Goal: Transaction & Acquisition: Purchase product/service

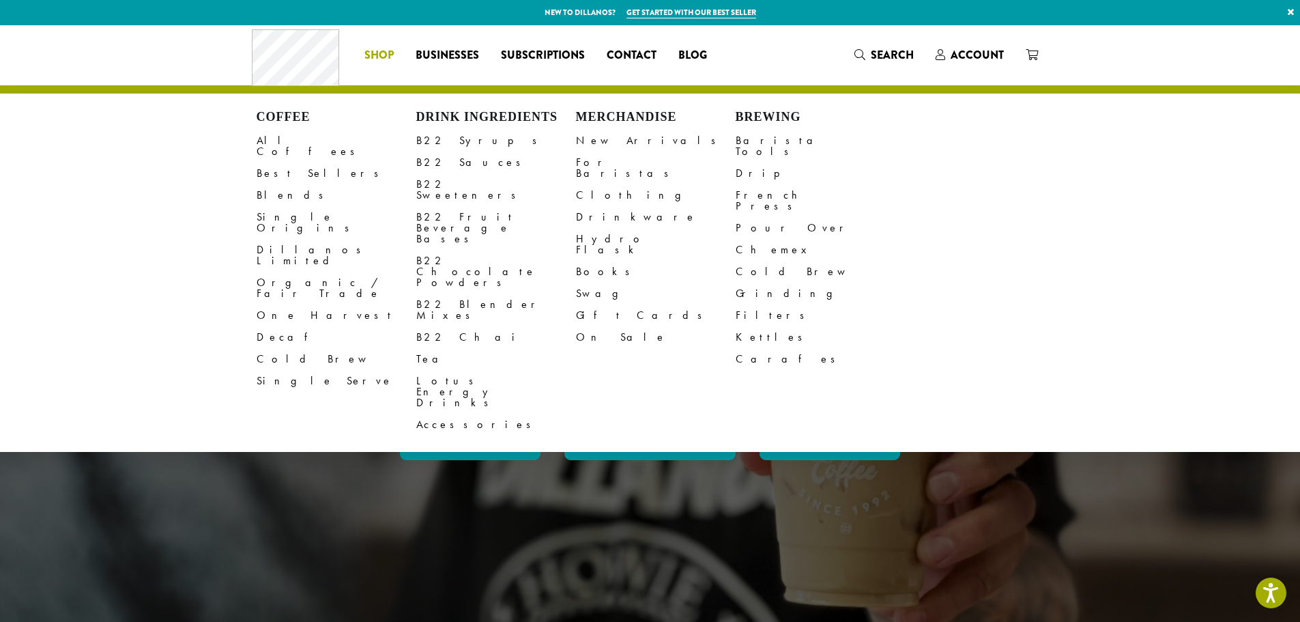
click at [595, 116] on h4 "Merchandise" at bounding box center [656, 117] width 160 height 15
click at [590, 283] on link "Swag" at bounding box center [656, 294] width 160 height 22
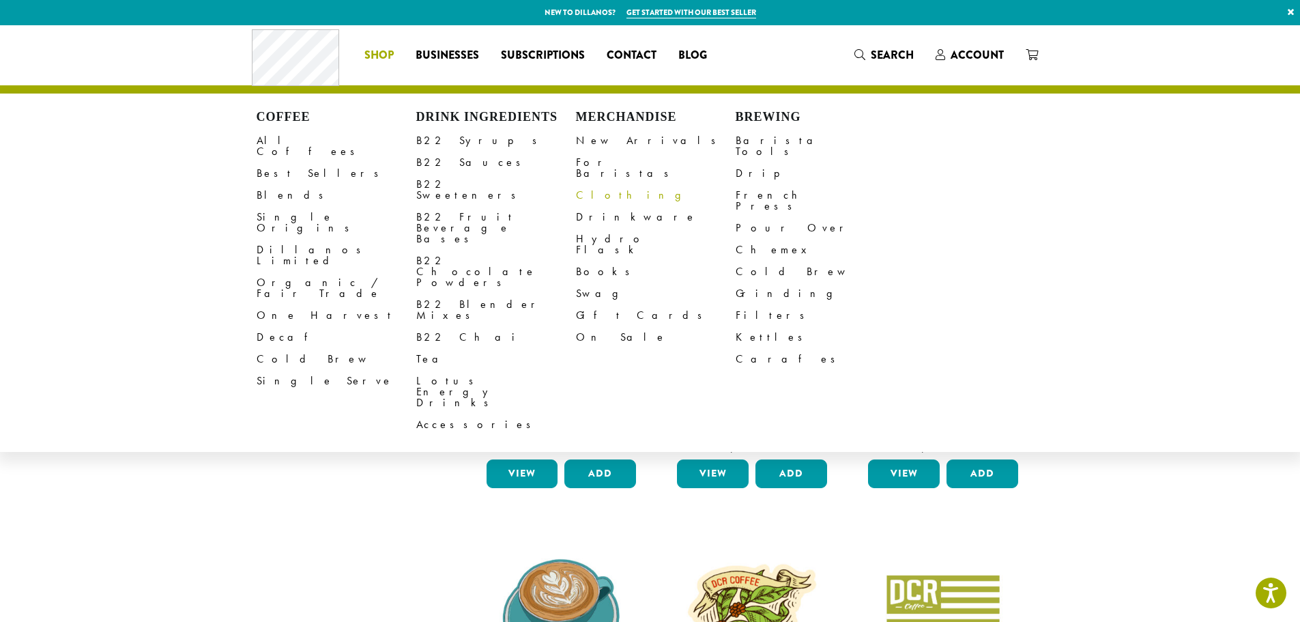
click at [594, 186] on link "Clothing" at bounding box center [656, 195] width 160 height 22
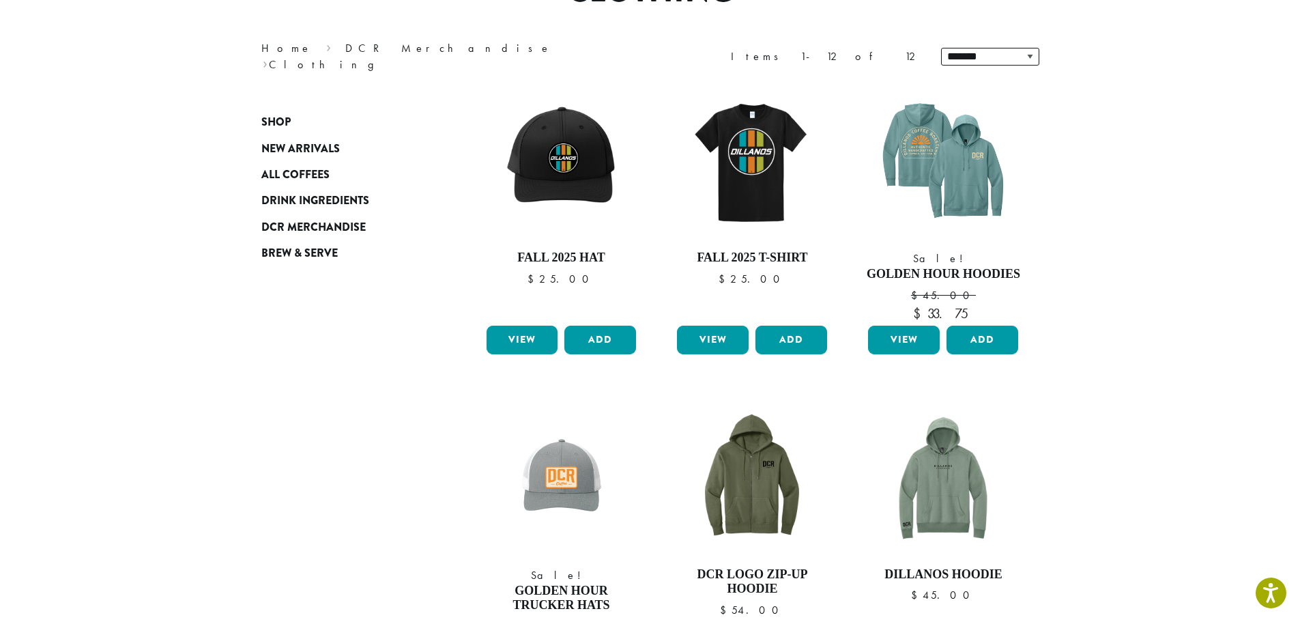
scroll to position [205, 0]
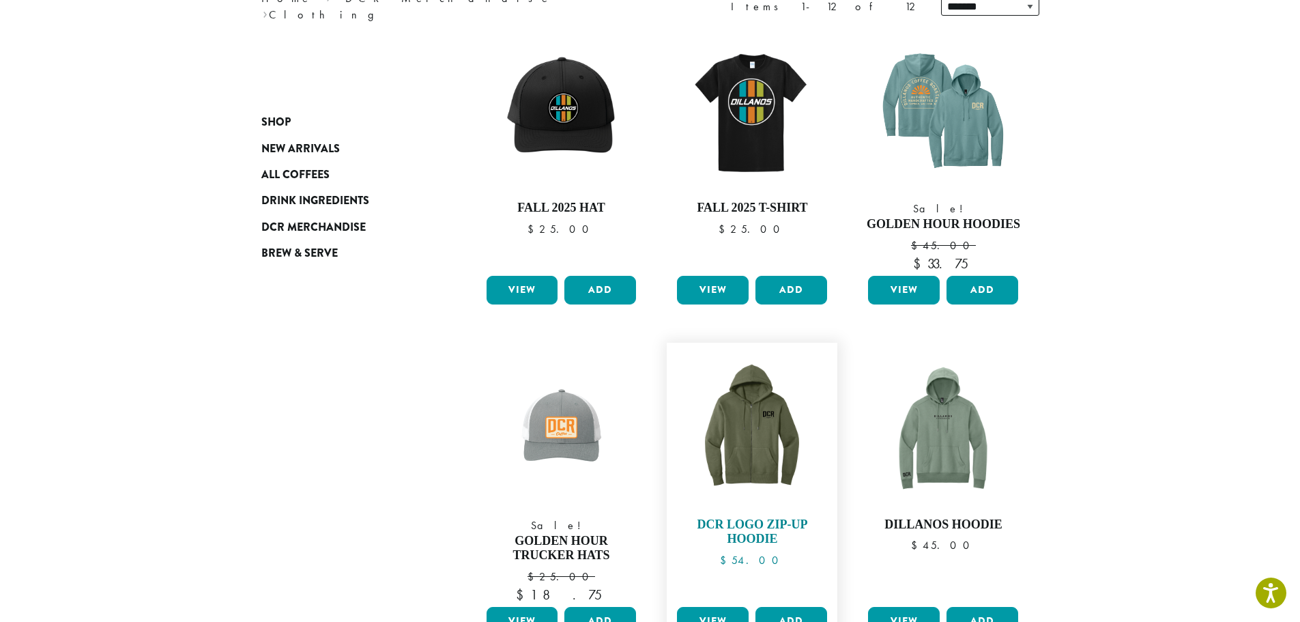
click at [758, 536] on h4 "DCR Logo Zip-Up Hoodie" at bounding box center [752, 531] width 157 height 29
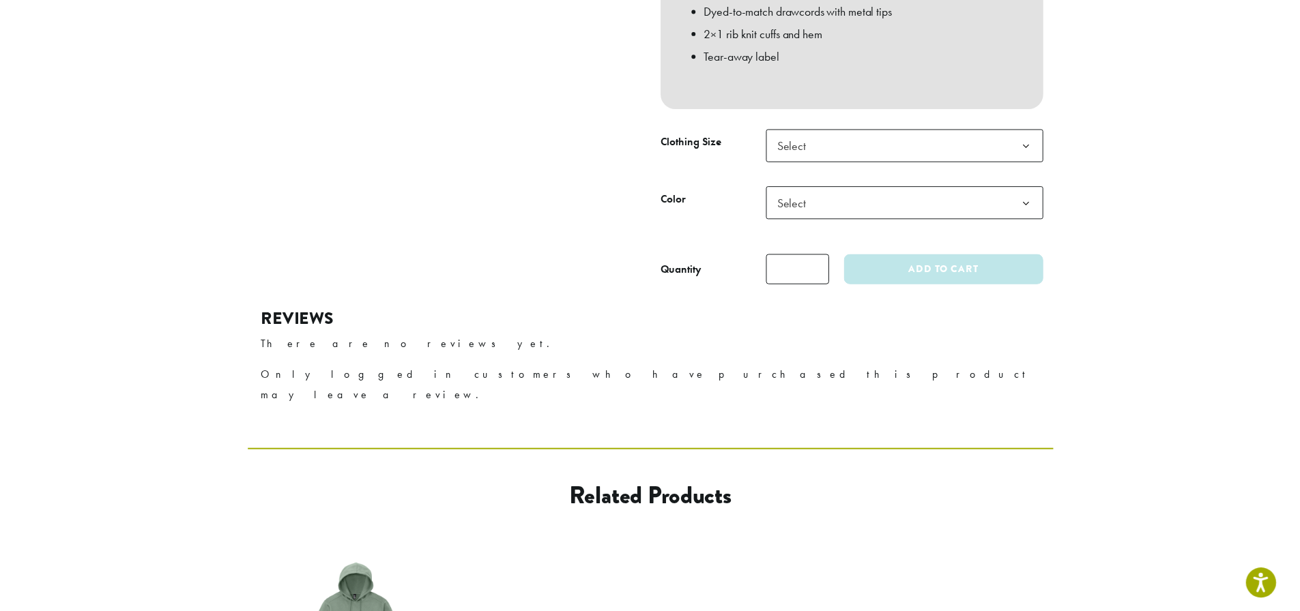
scroll to position [478, 0]
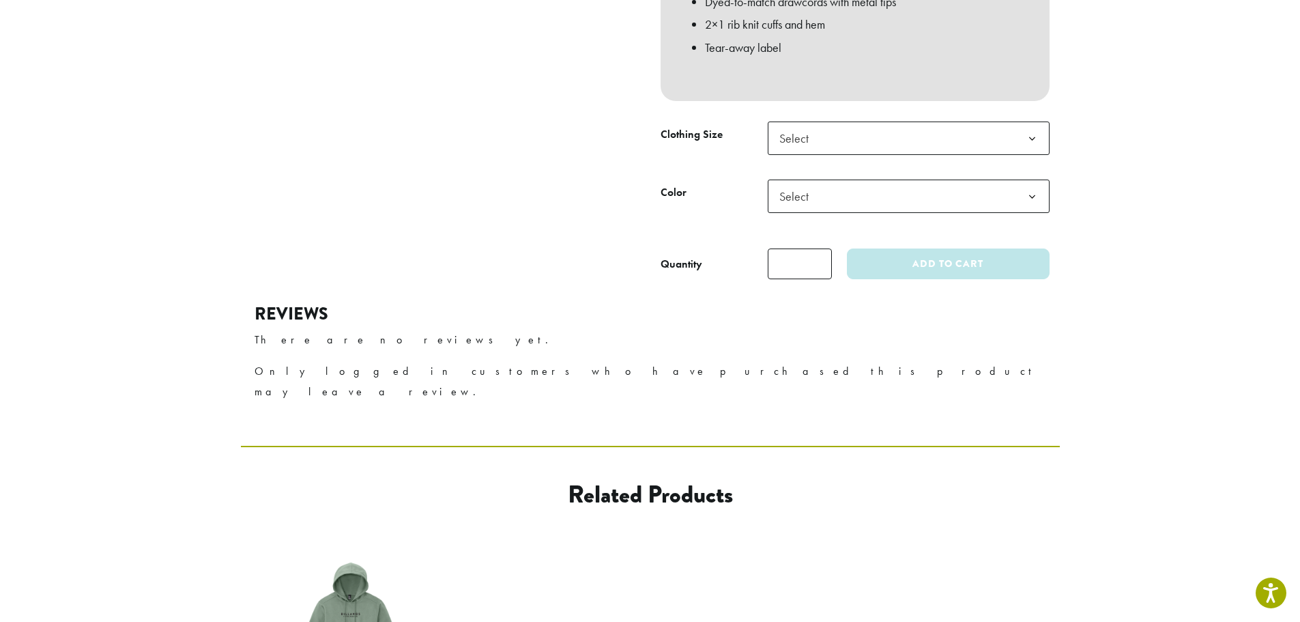
click at [820, 125] on span "Select" at bounding box center [798, 138] width 48 height 27
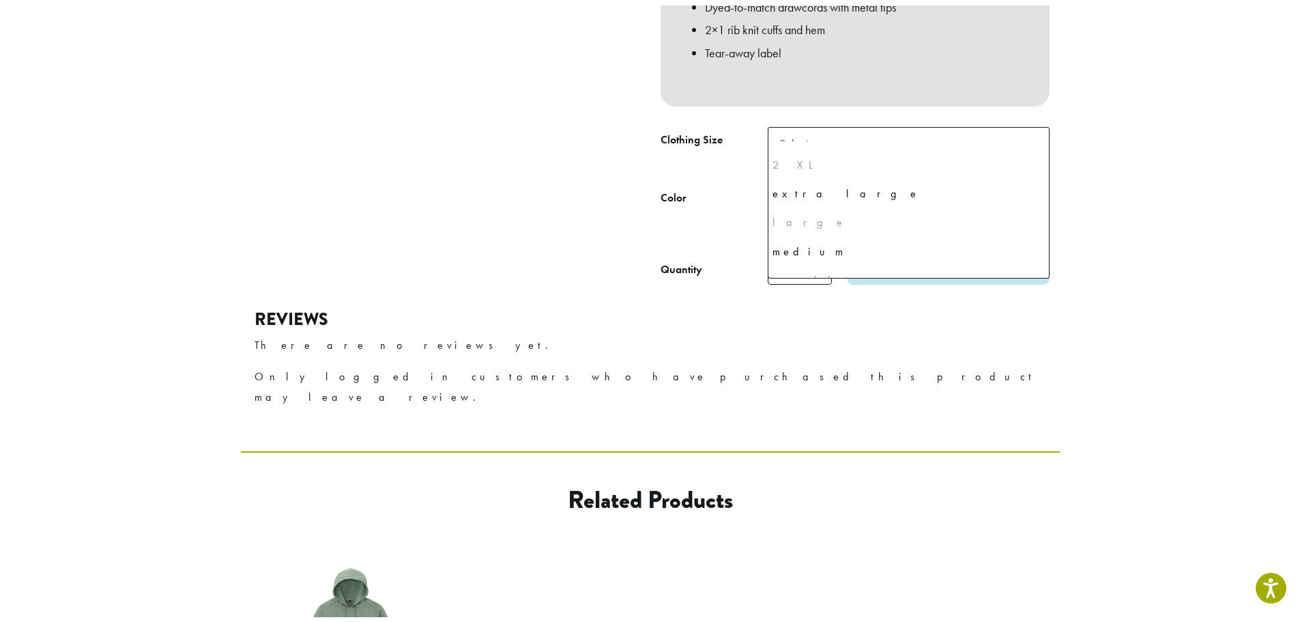
scroll to position [65, 0]
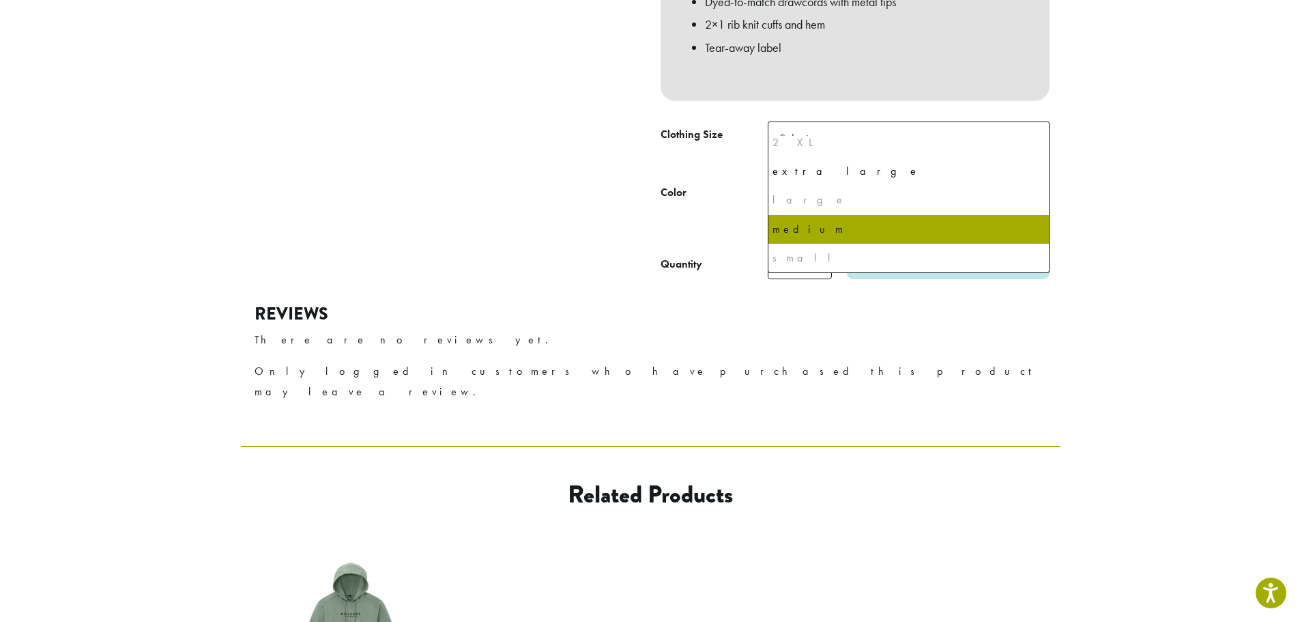
select select "******"
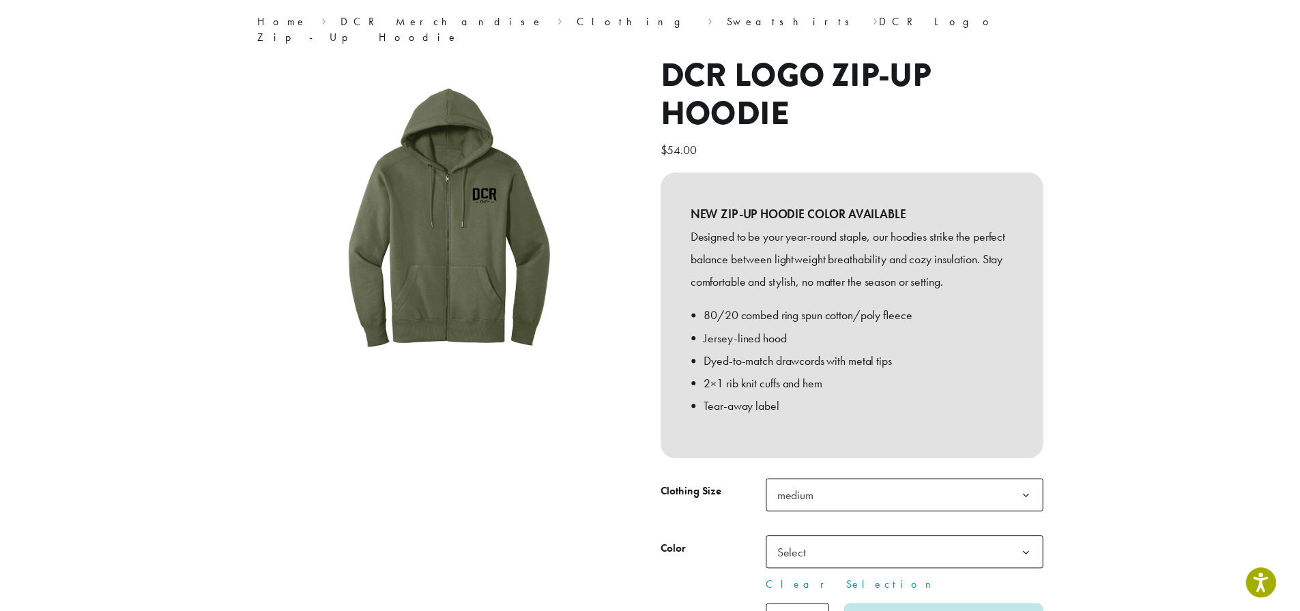
scroll to position [273, 0]
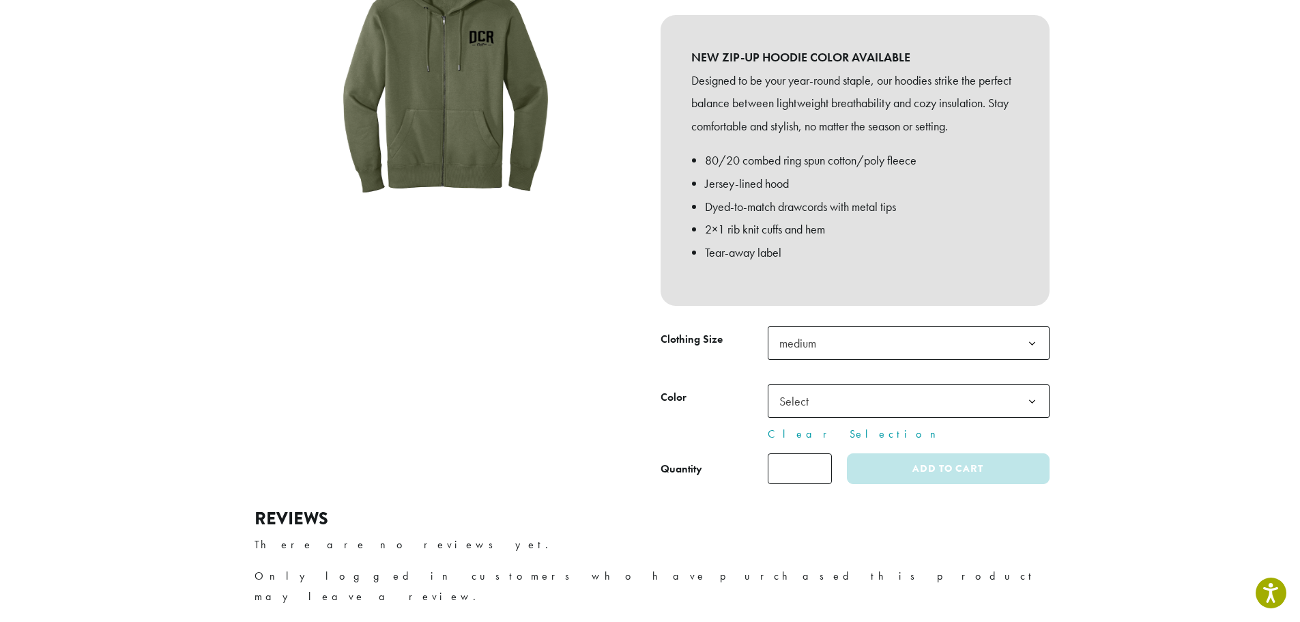
click at [874, 326] on span "medium" at bounding box center [909, 342] width 282 height 33
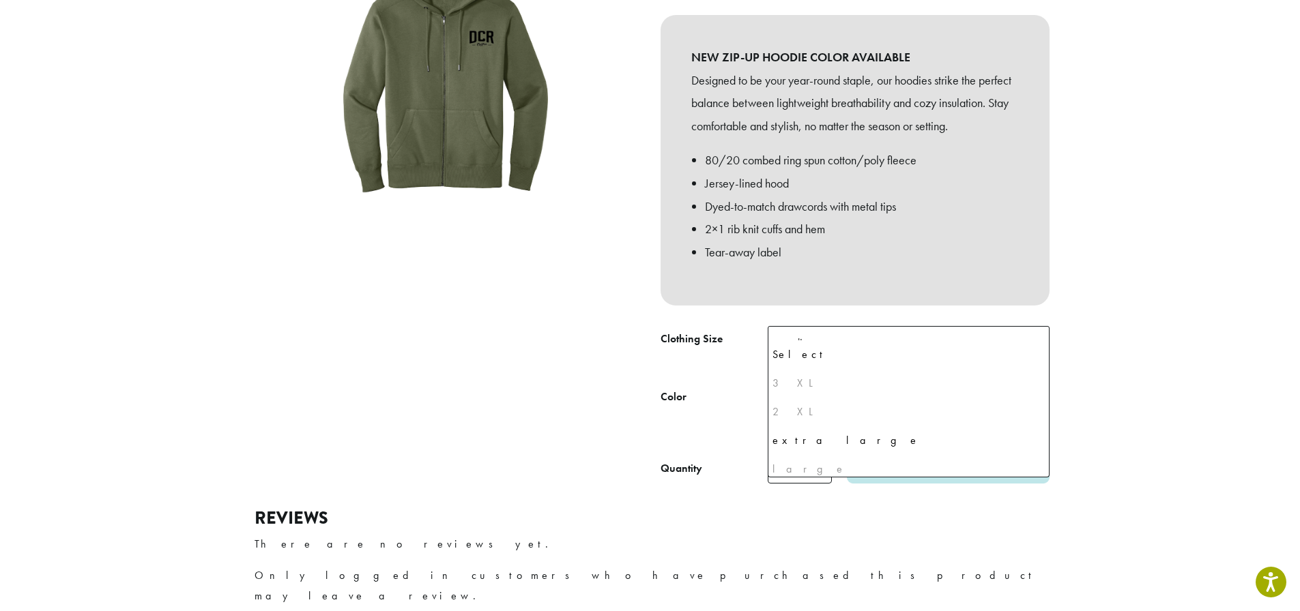
scroll to position [65, 0]
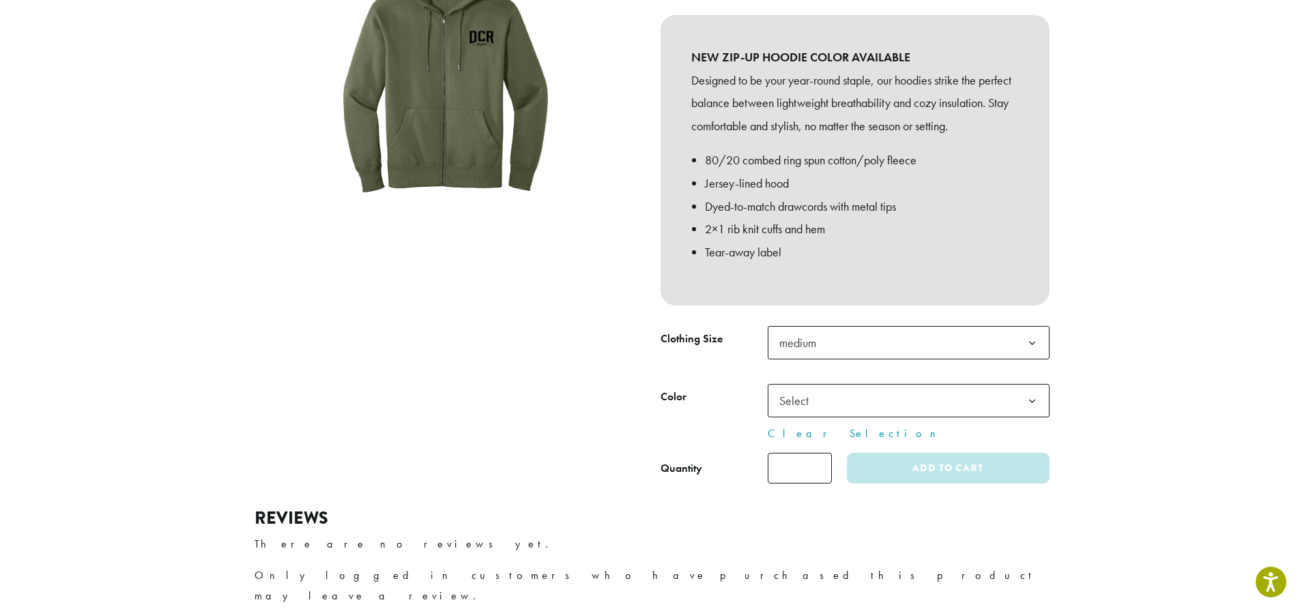
drag, startPoint x: 705, startPoint y: 336, endPoint x: 743, endPoint y: 351, distance: 40.8
click at [705, 337] on th "Clothing Size" at bounding box center [714, 341] width 107 height 31
click at [803, 388] on span "Select" at bounding box center [798, 401] width 48 height 27
